Goal: Book appointment/travel/reservation

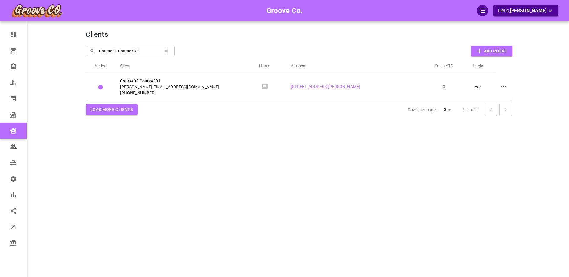
click at [64, 91] on div "Groove Co. Hello, Boris Sandford" at bounding box center [62, 147] width 46 height 277
click at [63, 90] on div "Groove Co. Hello, Boris Sandford" at bounding box center [62, 147] width 46 height 277
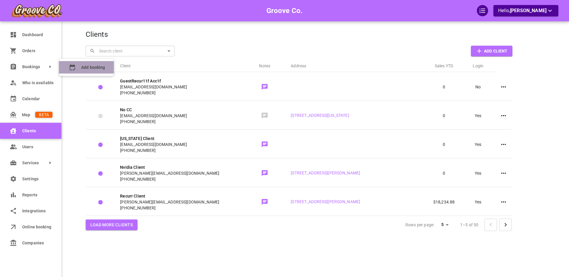
click at [83, 64] on span "Add booking" at bounding box center [93, 67] width 24 height 6
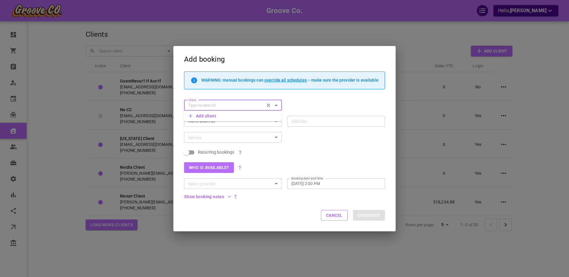
click at [204, 103] on input "Client" at bounding box center [224, 105] width 77 height 7
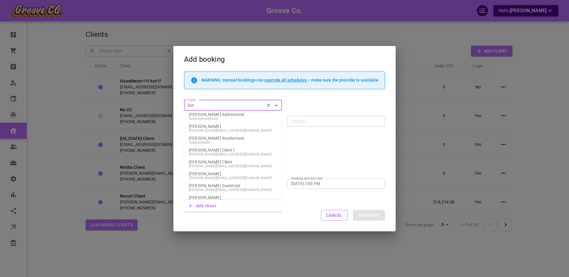
click at [222, 173] on p "[PERSON_NAME]" at bounding box center [233, 174] width 88 height 4
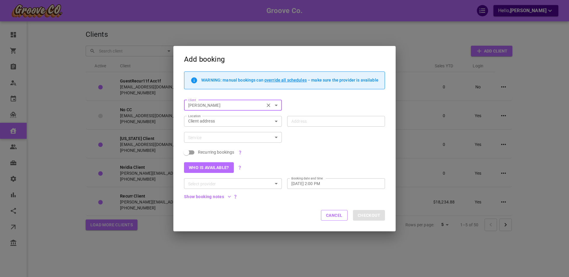
type input "[PERSON_NAME]"
type input "[STREET_ADDRESS]"
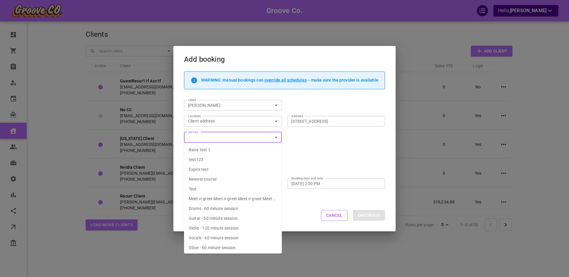
scroll to position [1, 0]
click at [209, 207] on span "Drums - 60 minute session" at bounding box center [214, 207] width 50 height 5
type input "Drums - 60 minute session"
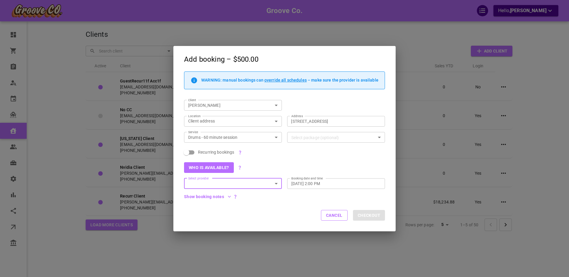
click at [313, 181] on div "Booking date and time [DATE] 2:00 PM Booking date and time" at bounding box center [336, 183] width 98 height 11
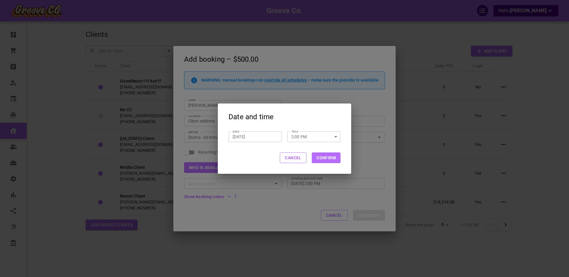
click at [299, 136] on input "2:00 PM" at bounding box center [307, 136] width 41 height 10
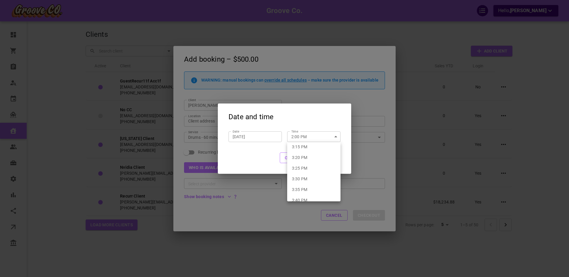
scroll to position [1972, 0]
click at [304, 169] on li "3:35 PM" at bounding box center [313, 173] width 53 height 11
type input "3:35 PM"
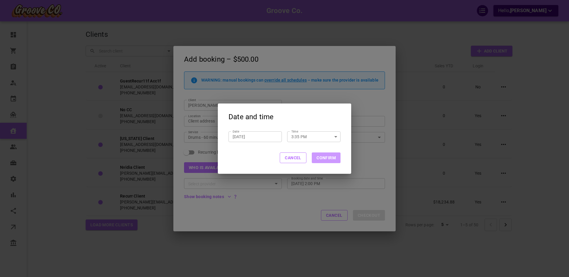
click at [323, 158] on button "Confirm" at bounding box center [326, 157] width 29 height 11
type input "[DATE] 3:35 PM"
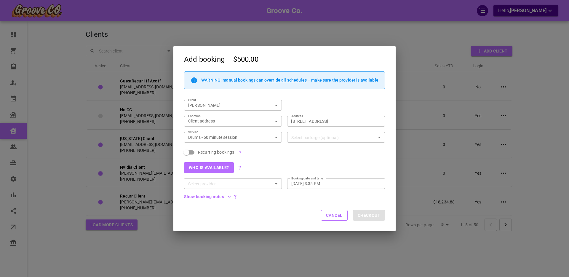
click at [240, 183] on input "Select provider" at bounding box center [228, 183] width 84 height 7
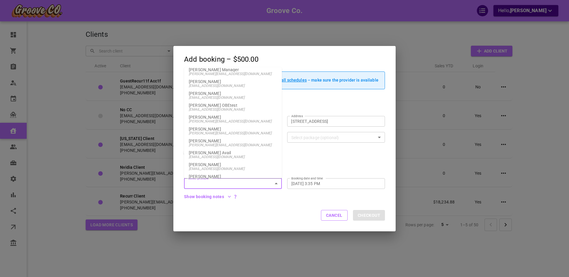
scroll to position [433, 0]
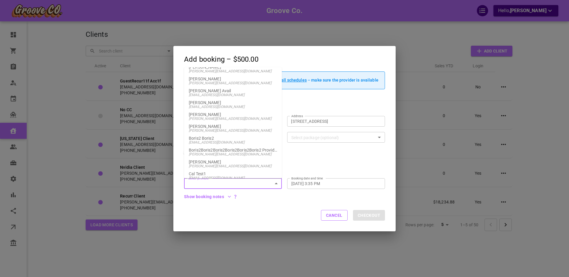
click at [217, 126] on p "[PERSON_NAME]" at bounding box center [233, 126] width 88 height 4
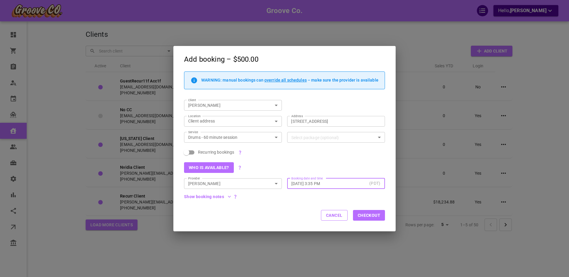
click at [323, 183] on input "[DATE] 3:35 PM" at bounding box center [329, 183] width 76 height 6
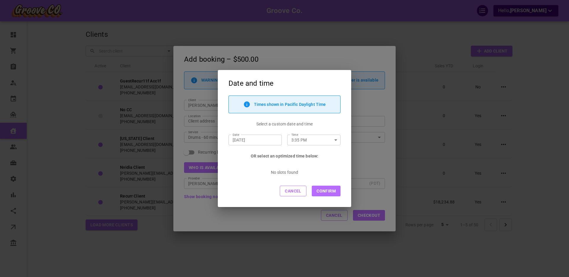
click at [291, 190] on button "Cancel" at bounding box center [293, 191] width 27 height 11
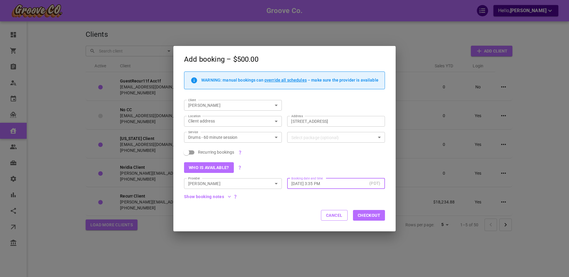
click at [230, 183] on input "[PERSON_NAME]" at bounding box center [228, 183] width 84 height 7
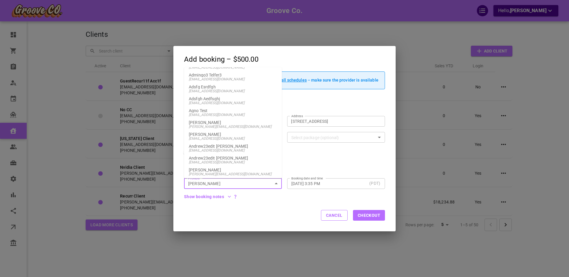
scroll to position [146, 0]
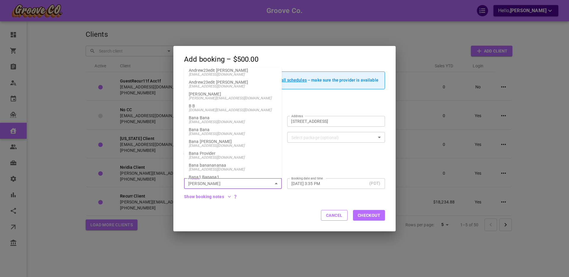
click at [214, 157] on span "[EMAIL_ADDRESS][DOMAIN_NAME]" at bounding box center [233, 157] width 88 height 4
click at [247, 186] on input "Bana Provider" at bounding box center [228, 183] width 84 height 7
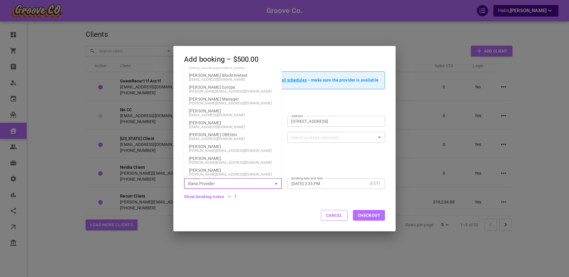
scroll to position [343, 0]
click at [216, 149] on span "[PERSON_NAME][EMAIL_ADDRESS][DOMAIN_NAME]" at bounding box center [233, 150] width 88 height 4
type input "[PERSON_NAME]"
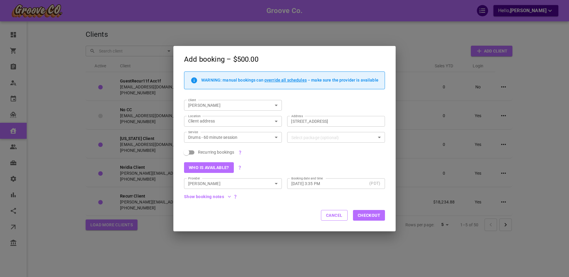
click at [309, 180] on label "Booking date and time" at bounding box center [306, 178] width 31 height 4
click at [309, 180] on input "[DATE] 3:35 PM" at bounding box center [329, 183] width 76 height 6
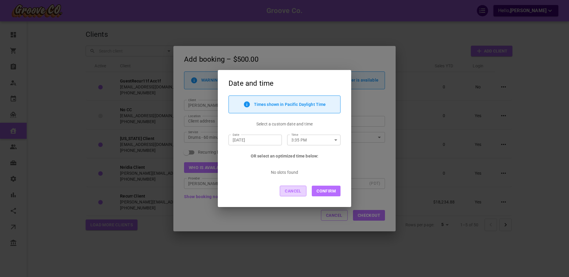
click at [291, 192] on button "Cancel" at bounding box center [293, 191] width 27 height 11
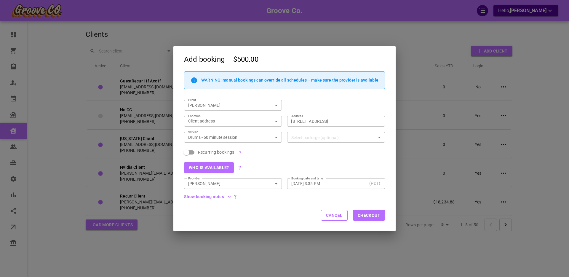
click at [311, 183] on input "[DATE] 3:35 PM" at bounding box center [329, 183] width 76 height 6
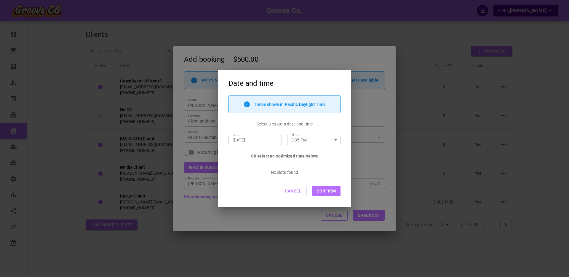
click at [293, 192] on button "Cancel" at bounding box center [293, 191] width 27 height 11
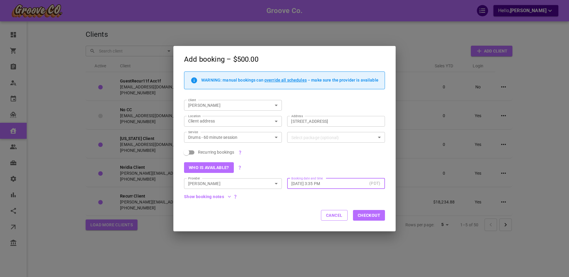
drag, startPoint x: 267, startPoint y: 183, endPoint x: 264, endPoint y: 184, distance: 3.1
click at [267, 183] on input "[PERSON_NAME]" at bounding box center [228, 183] width 84 height 7
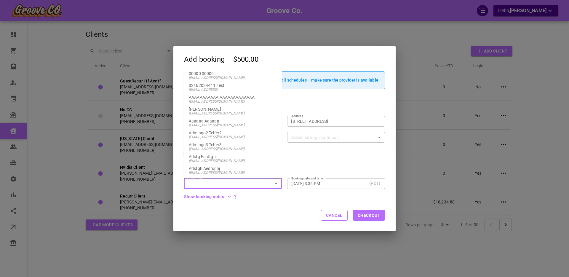
type input "[PERSON_NAME]"
click at [272, 205] on div "Cancel Checkout" at bounding box center [284, 215] width 222 height 31
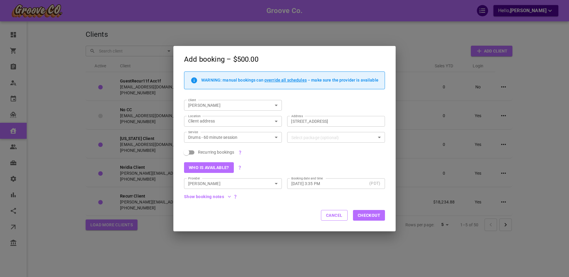
click at [337, 216] on button "Cancel" at bounding box center [334, 215] width 27 height 11
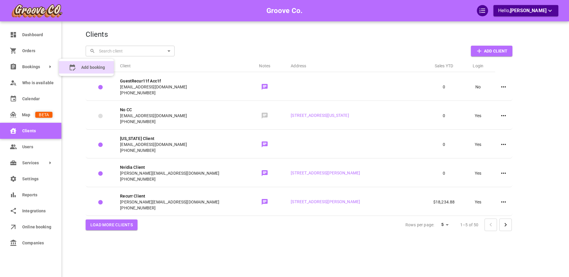
click at [67, 66] on booking "Add booking" at bounding box center [86, 67] width 55 height 12
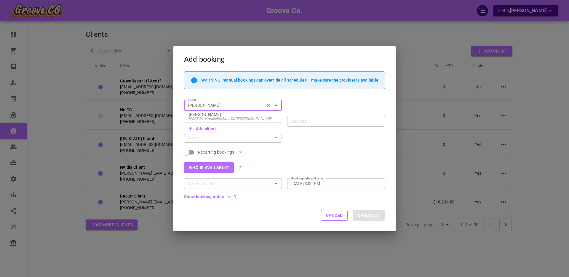
click at [198, 116] on p "[PERSON_NAME]" at bounding box center [233, 114] width 88 height 4
type input "[PERSON_NAME]"
type input "[STREET_ADDRESS]"
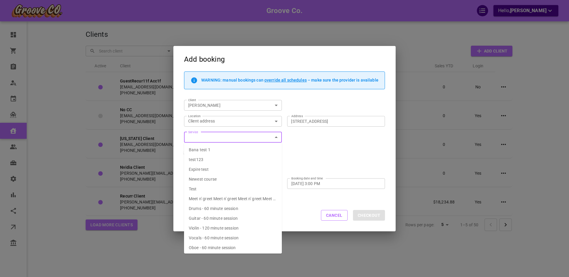
click at [235, 208] on span "Drums - 60 minute session" at bounding box center [214, 208] width 50 height 5
type input "Drums - 60 minute session"
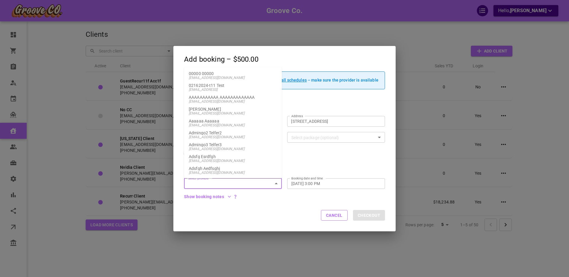
click at [198, 181] on input "Select provider" at bounding box center [228, 183] width 84 height 7
click at [213, 157] on p "[PERSON_NAME]" at bounding box center [233, 156] width 88 height 4
type input "[PERSON_NAME]"
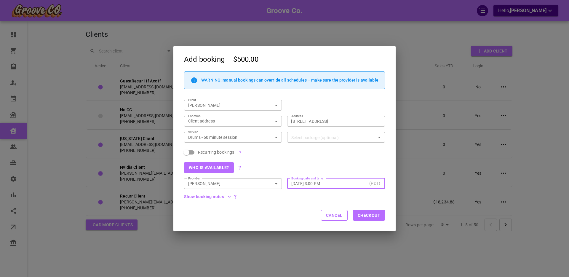
click at [309, 183] on input "[DATE] 3:00 PM" at bounding box center [329, 183] width 76 height 6
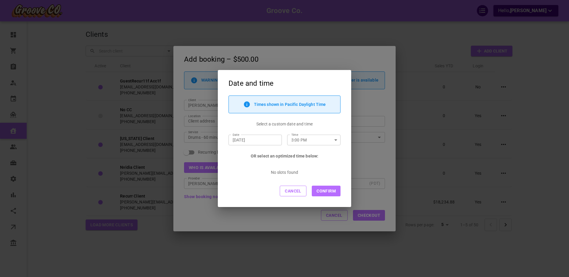
click at [298, 194] on button "Cancel" at bounding box center [293, 191] width 27 height 11
